Goal: Understand process/instructions: Learn about a topic

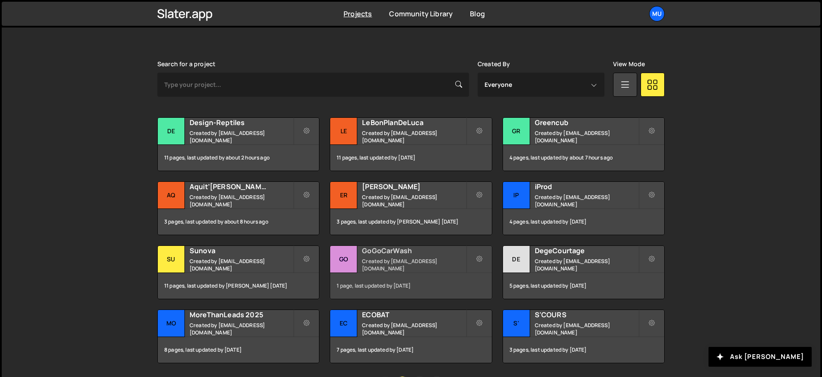
scroll to position [284, 0]
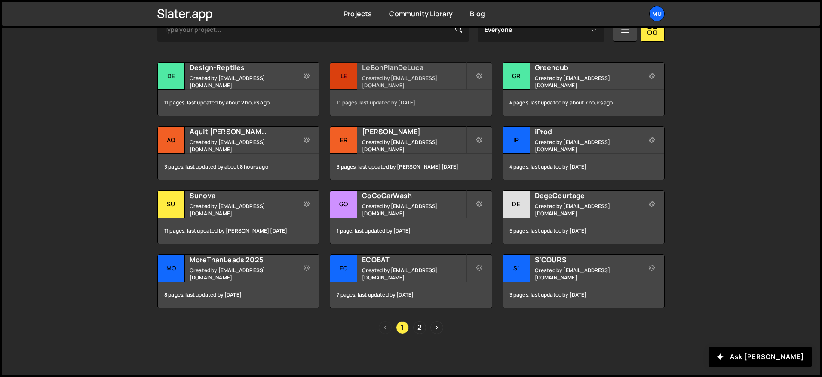
click at [387, 77] on div "LeBonPlanDeLuca Created by muratdesigns1@gmail.com" at bounding box center [410, 76] width 161 height 27
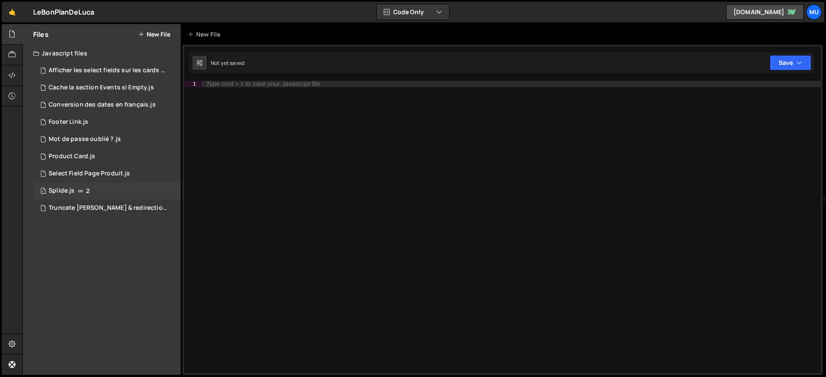
click at [82, 188] on icon at bounding box center [80, 191] width 6 height 7
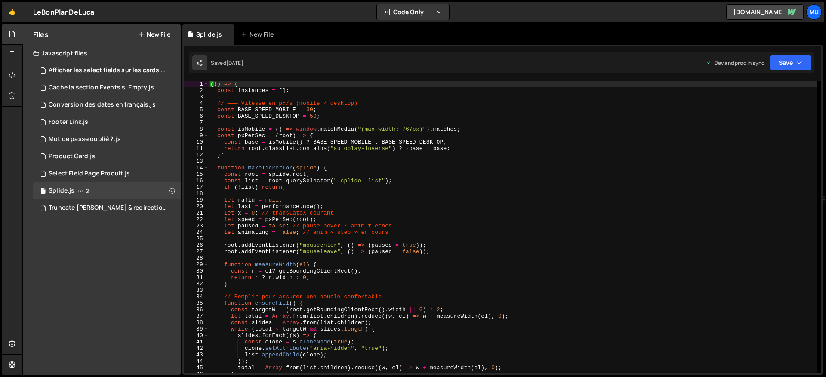
click at [353, 164] on div "(( ) => { const instances = [ ] ; // ——— Vitesse en px/s (mobile / desktop) con…" at bounding box center [513, 233] width 609 height 305
type textarea "})();"
